Goal: Task Accomplishment & Management: Use online tool/utility

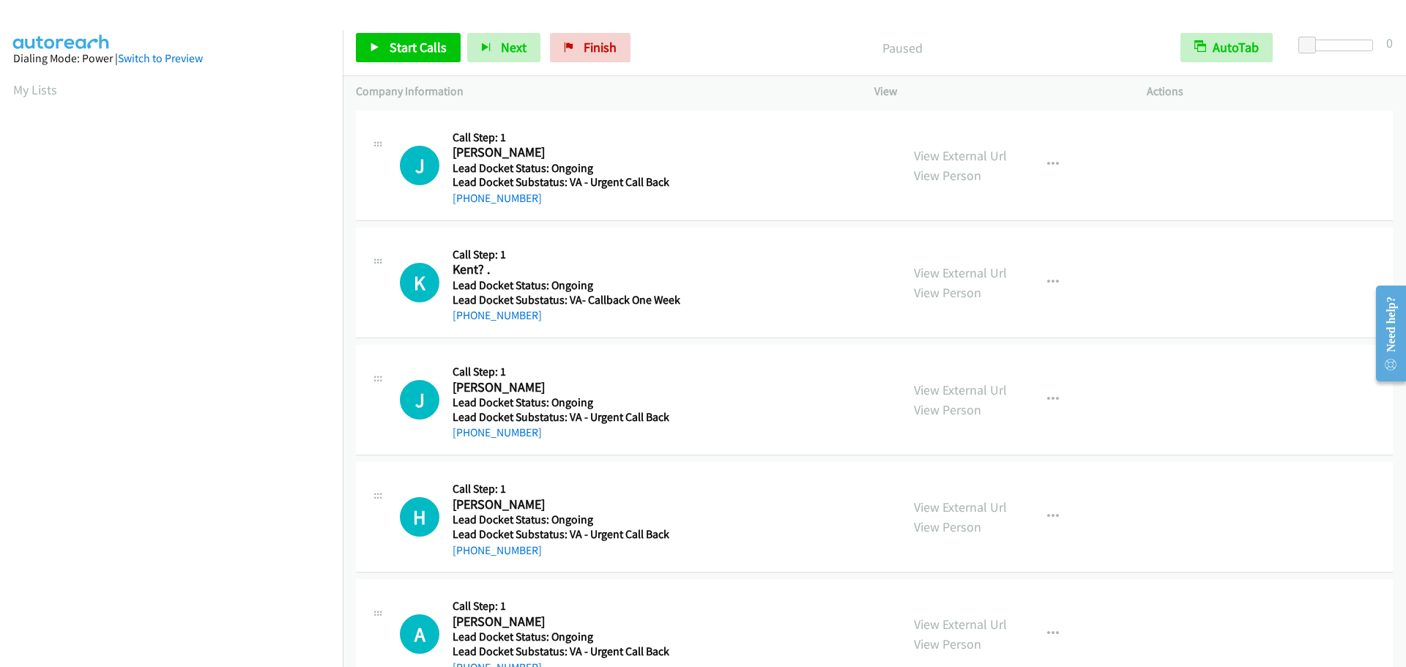
click at [393, 65] on div "Start Calls Pause Next Finish Paused AutoTab AutoTab 0" at bounding box center [874, 48] width 1063 height 56
click at [399, 53] on span "Start Calls" at bounding box center [417, 47] width 57 height 17
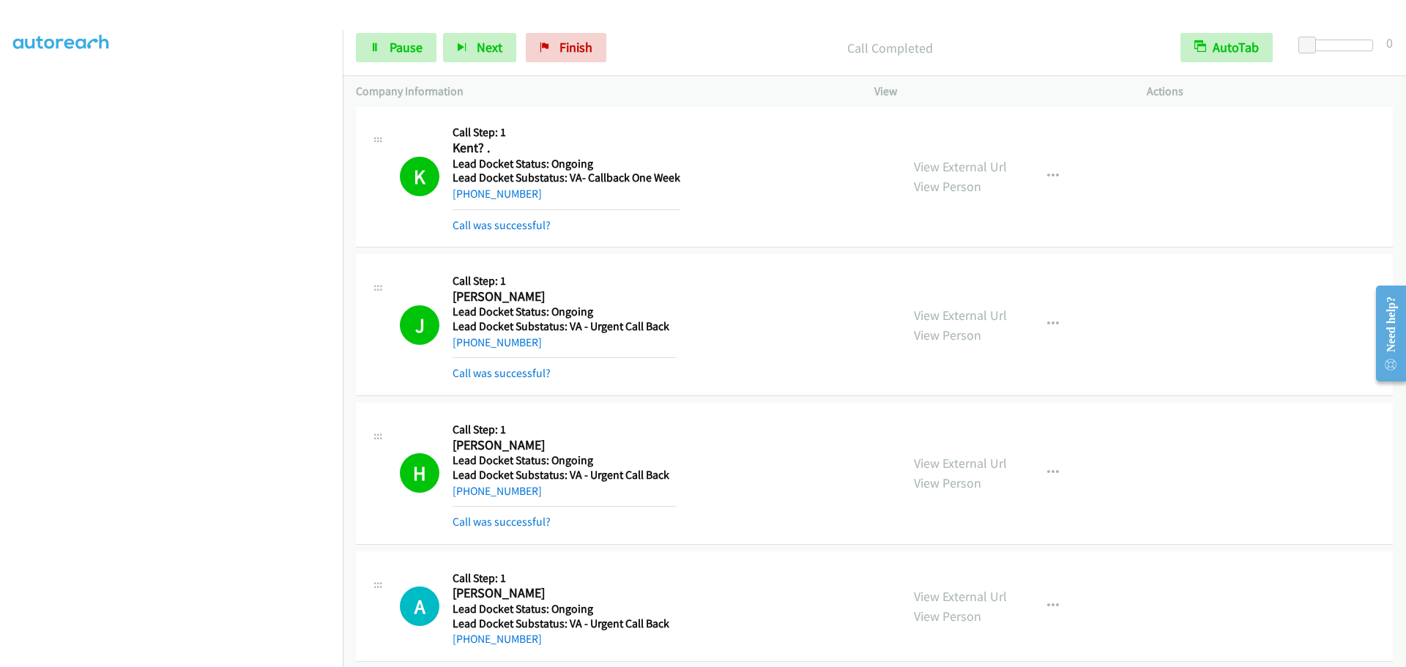
scroll to position [82, 0]
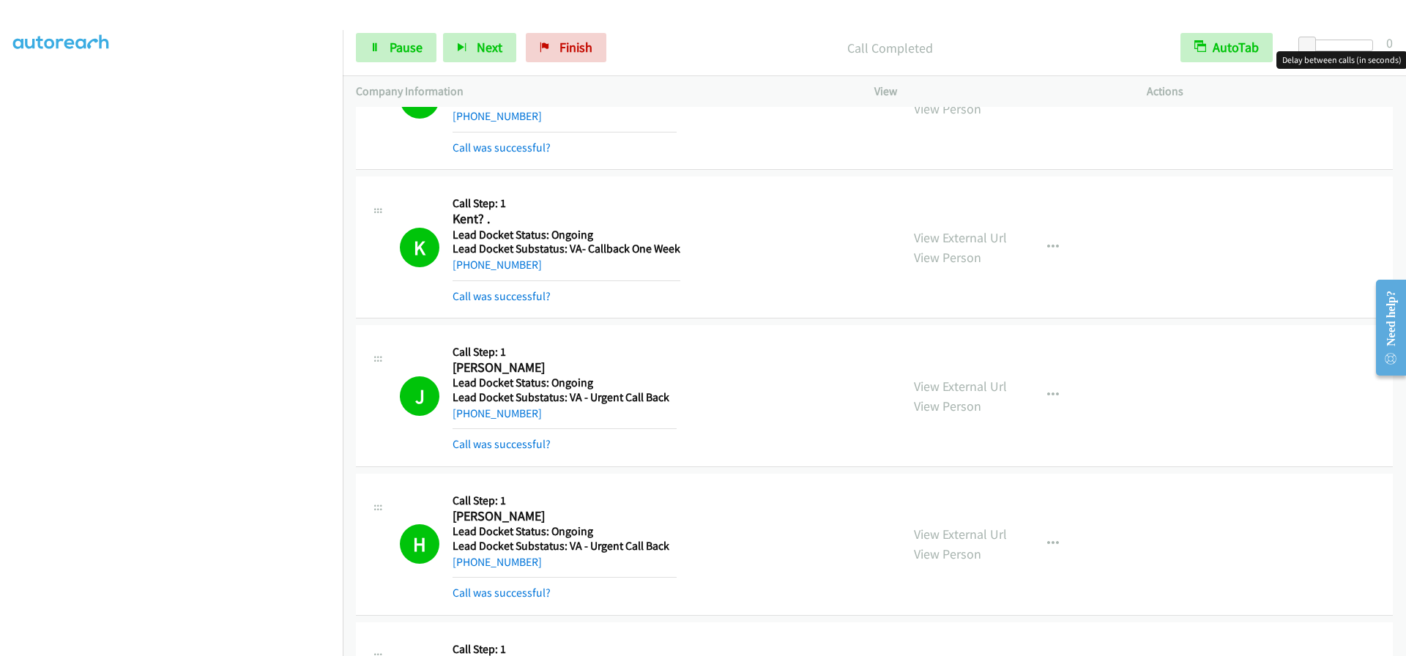
click at [1331, 47] on div at bounding box center [1338, 46] width 67 height 12
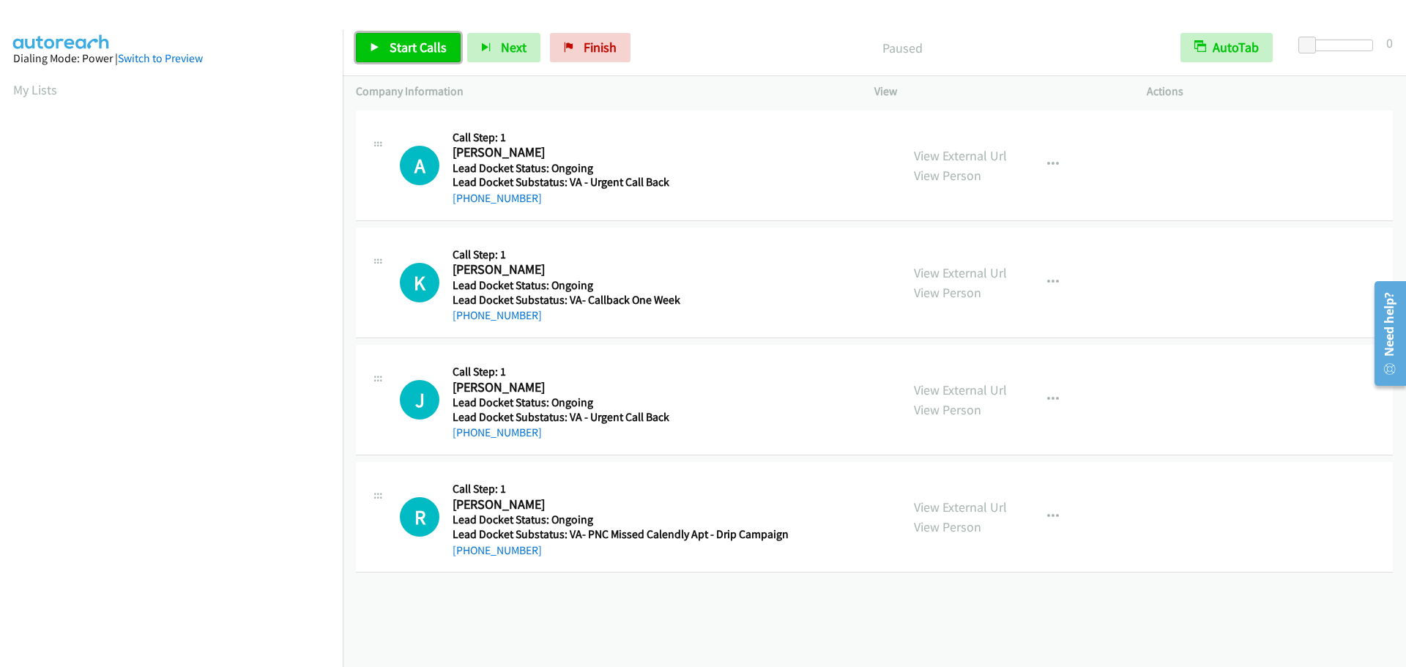
click at [403, 59] on link "Start Calls" at bounding box center [408, 47] width 105 height 29
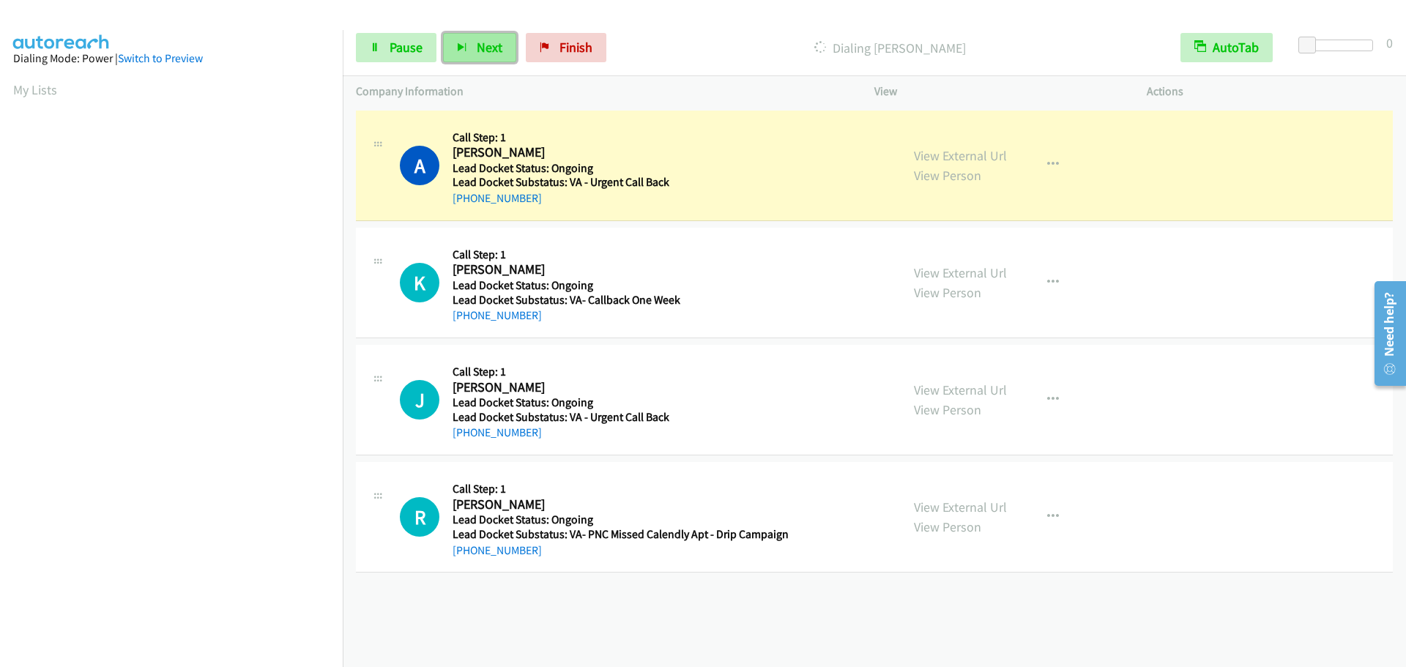
click at [479, 51] on span "Next" at bounding box center [490, 47] width 26 height 17
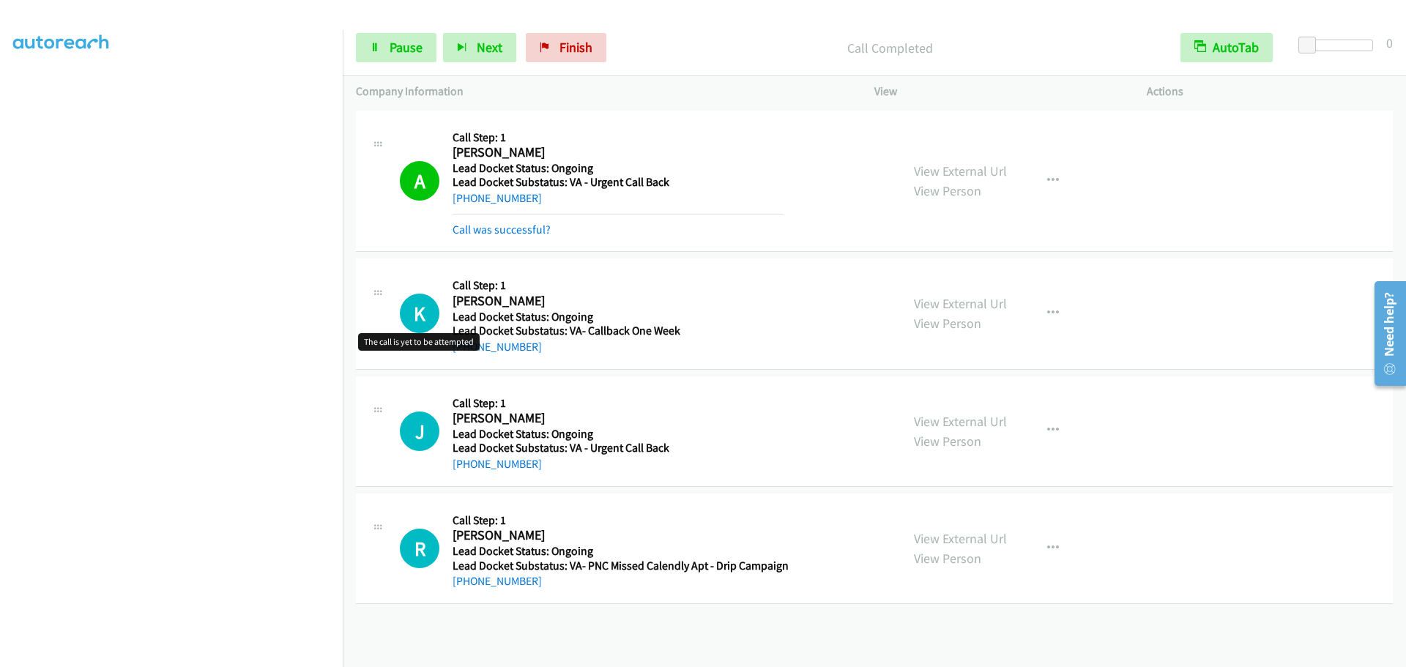
click at [423, 299] on h1 "K" at bounding box center [420, 314] width 40 height 40
click at [394, 45] on span "Pause" at bounding box center [405, 47] width 33 height 17
click at [426, 307] on h1 "K" at bounding box center [420, 314] width 40 height 40
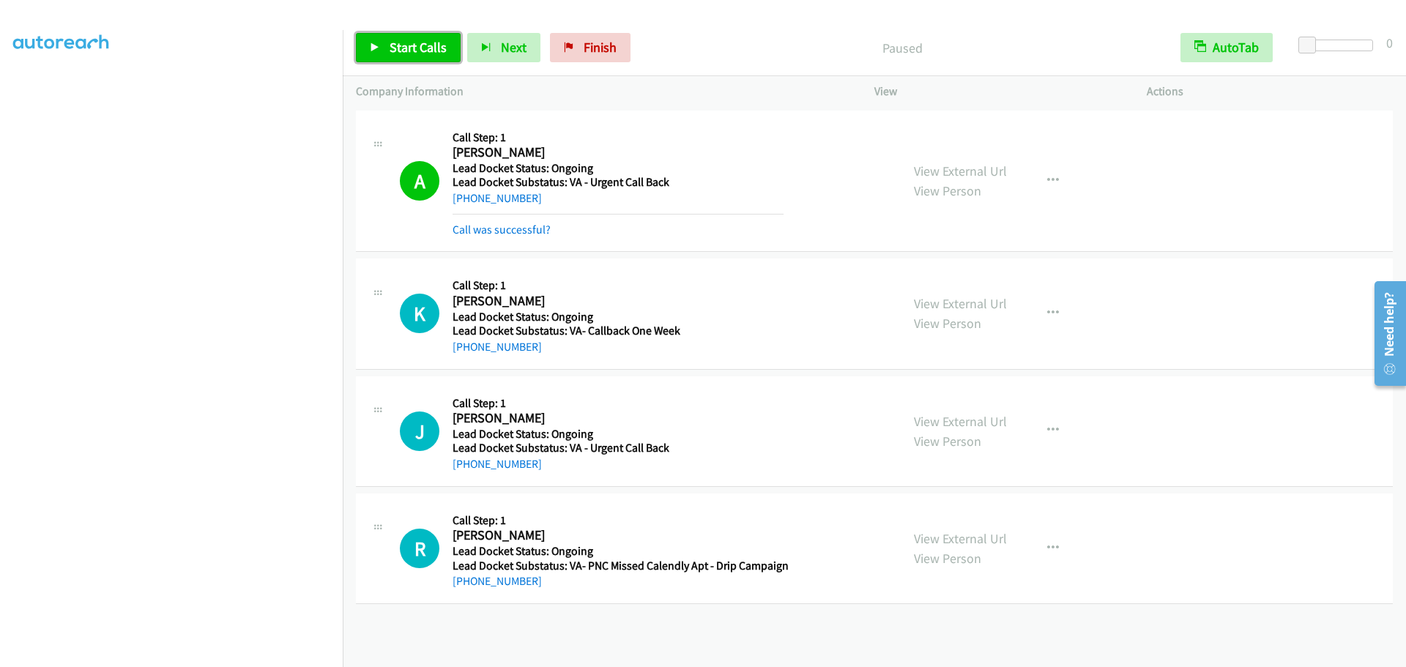
click at [409, 55] on span "Start Calls" at bounding box center [417, 47] width 57 height 17
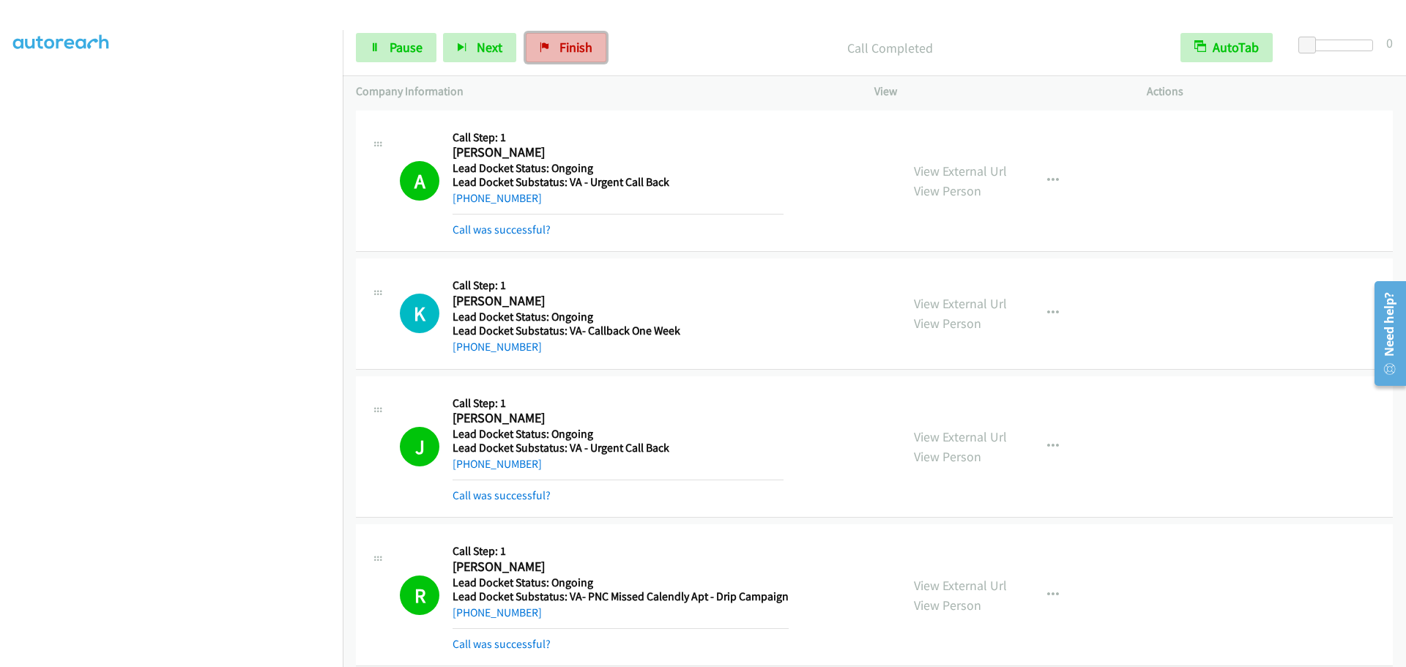
click at [579, 58] on link "Finish" at bounding box center [566, 47] width 81 height 29
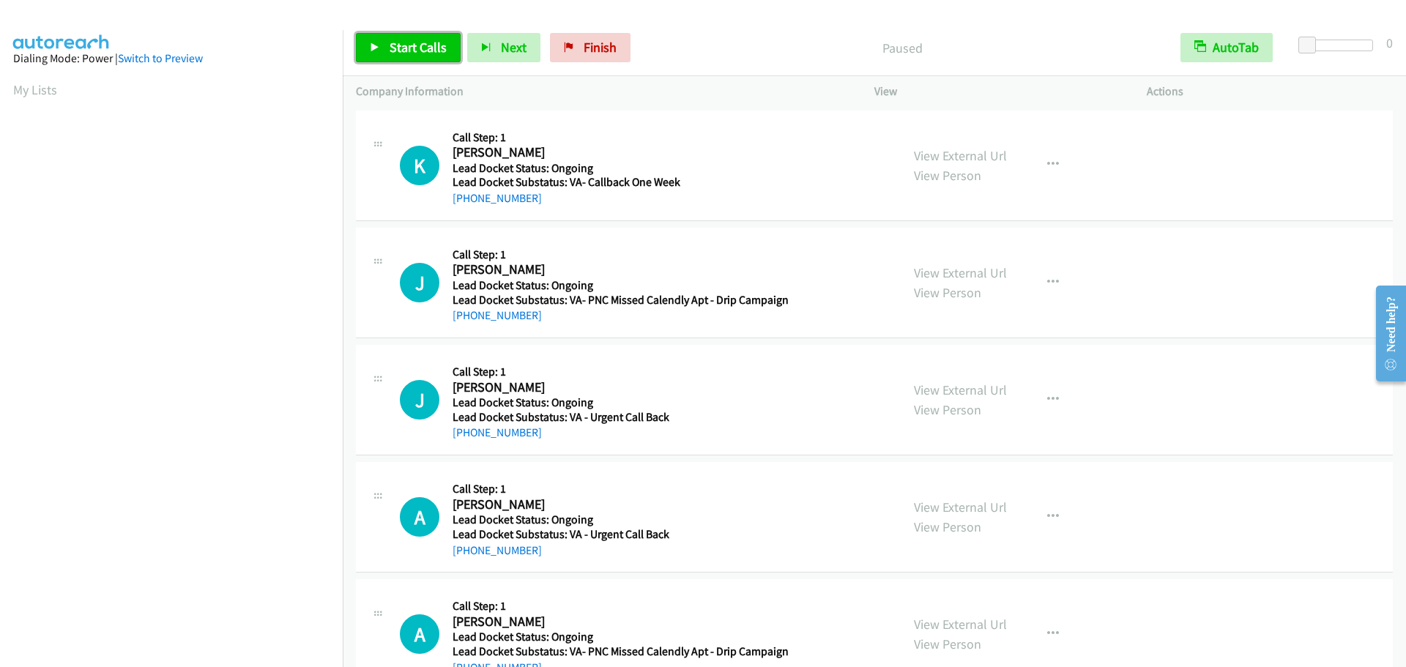
click at [386, 45] on link "Start Calls" at bounding box center [408, 47] width 105 height 29
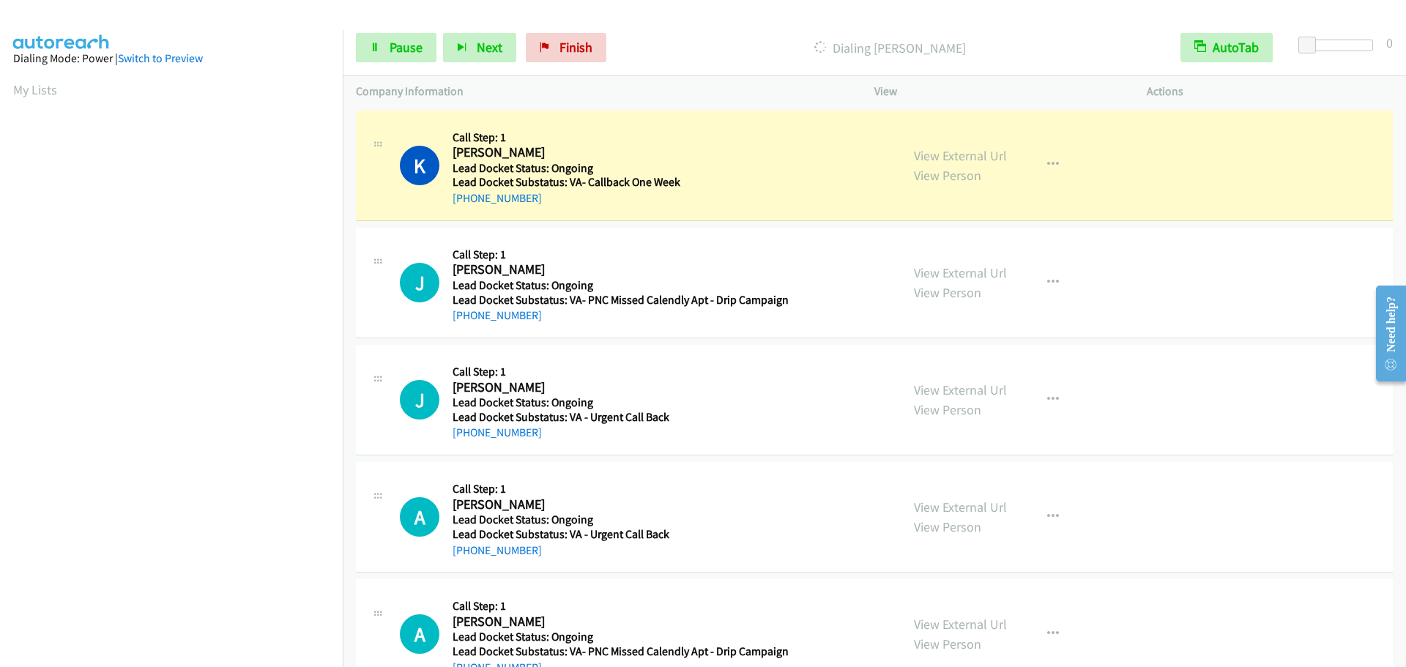
scroll to position [154, 0]
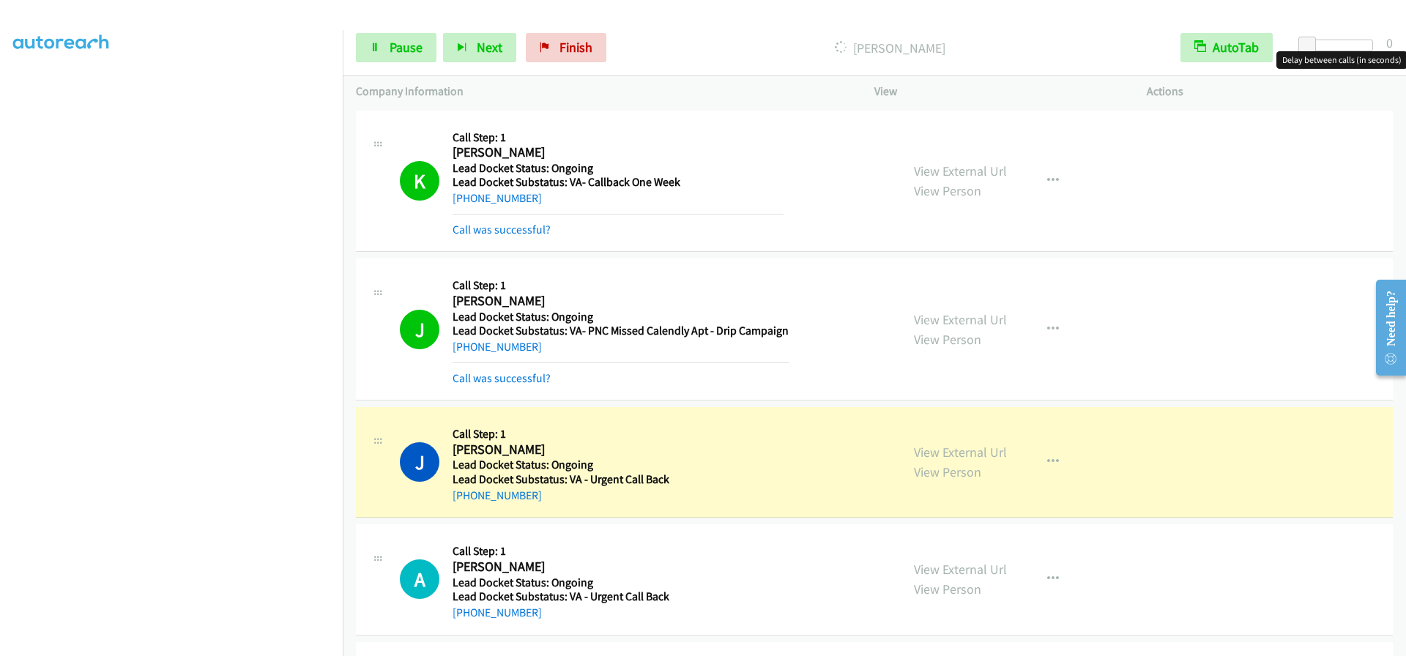
click at [1334, 48] on div at bounding box center [1338, 46] width 67 height 12
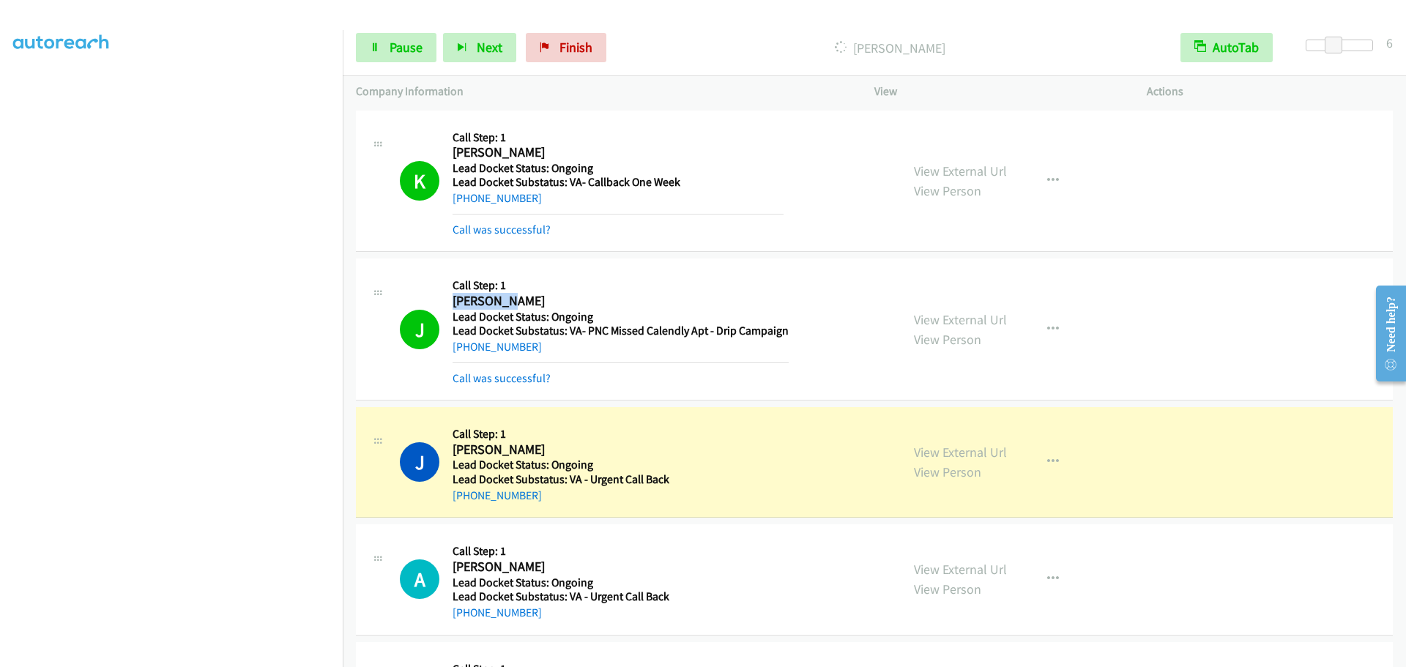
drag, startPoint x: 517, startPoint y: 305, endPoint x: 451, endPoint y: 305, distance: 65.9
click at [451, 305] on div "J Callback Scheduled Call Step: 1 [PERSON_NAME] America/New_York Lead Docket St…" at bounding box center [644, 329] width 488 height 115
copy h2 "[PERSON_NAME]"
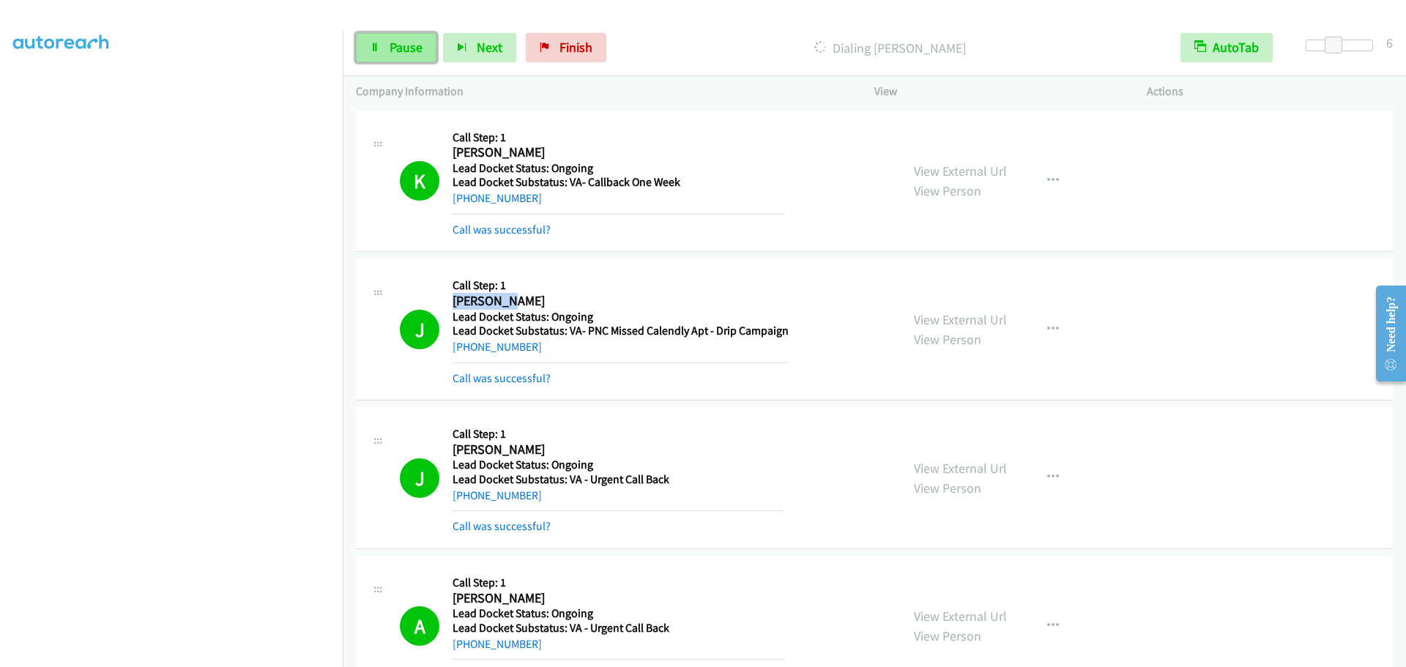
click at [387, 44] on link "Pause" at bounding box center [396, 47] width 81 height 29
click at [385, 51] on link "Start Calls" at bounding box center [408, 47] width 105 height 29
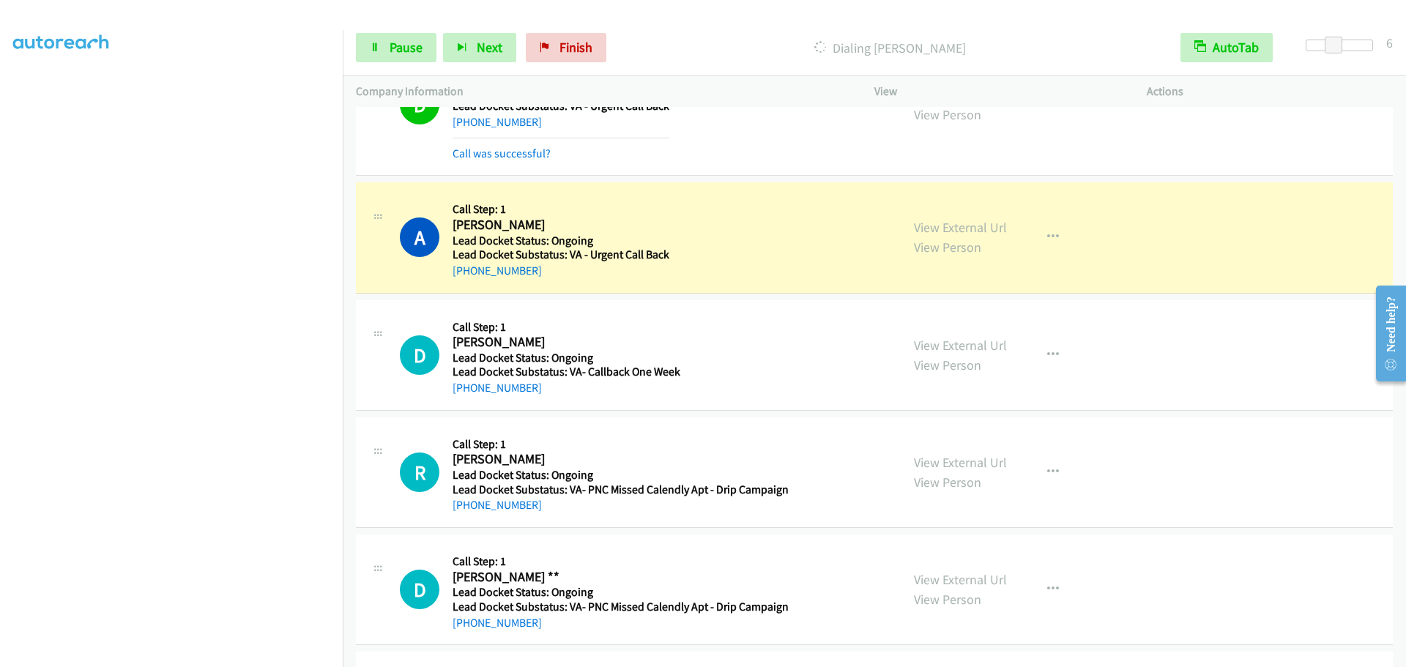
scroll to position [878, 0]
